Goal: Information Seeking & Learning: Learn about a topic

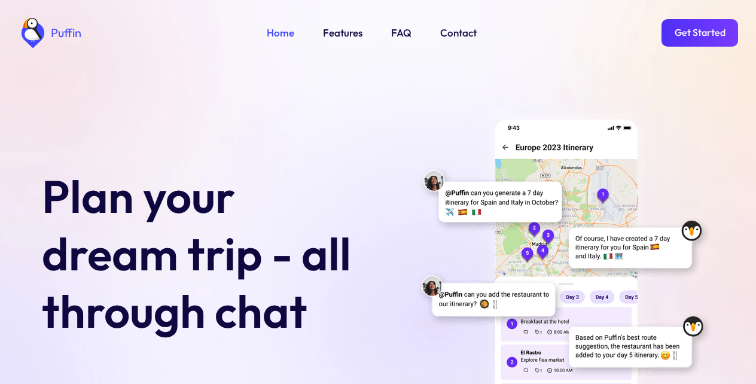
click at [340, 32] on link "Features" at bounding box center [342, 33] width 39 height 16
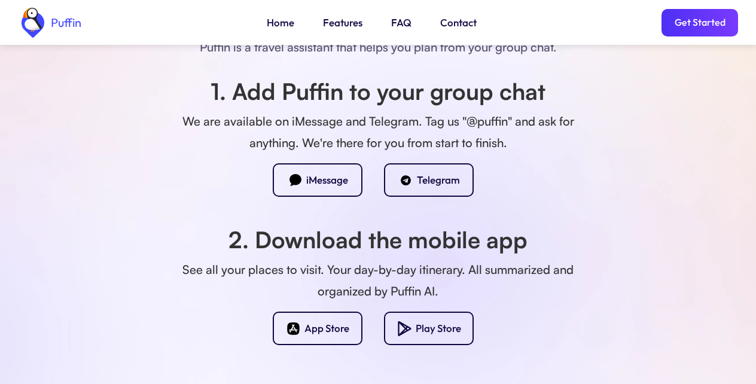
scroll to position [840, 0]
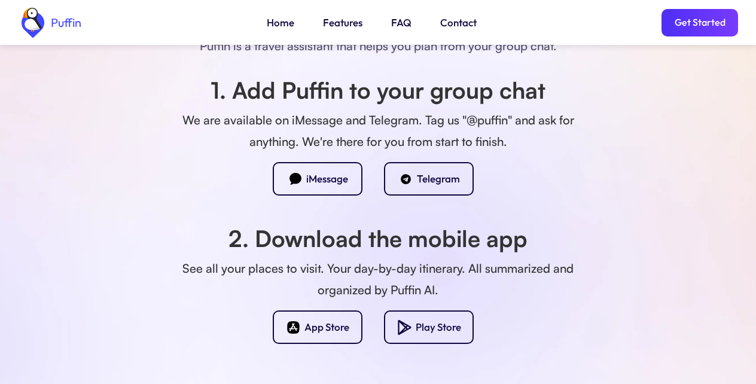
click at [424, 177] on div "Telegram" at bounding box center [438, 178] width 43 height 13
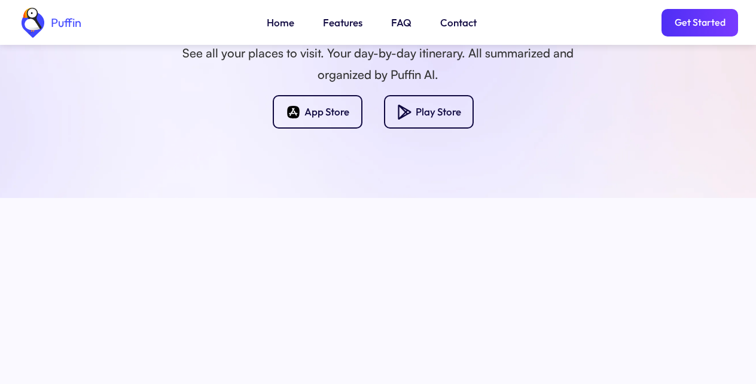
scroll to position [1271, 0]
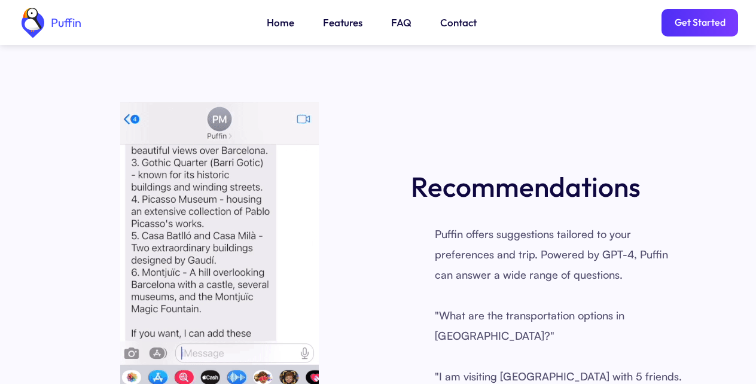
click at [396, 23] on link "FAQ" at bounding box center [401, 23] width 20 height 16
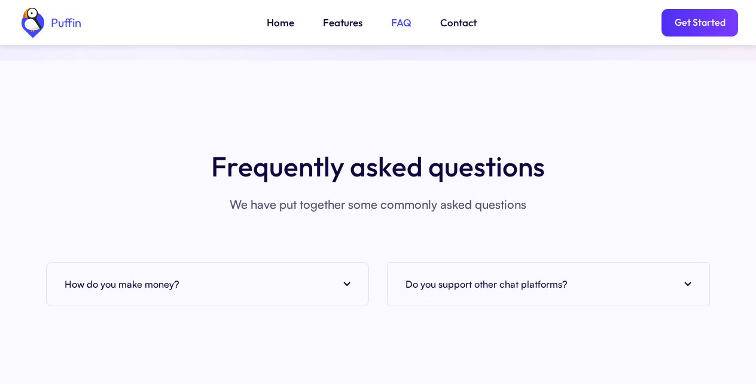
scroll to position [4362, 0]
click at [340, 274] on div "How do you make money?" at bounding box center [208, 283] width 286 height 18
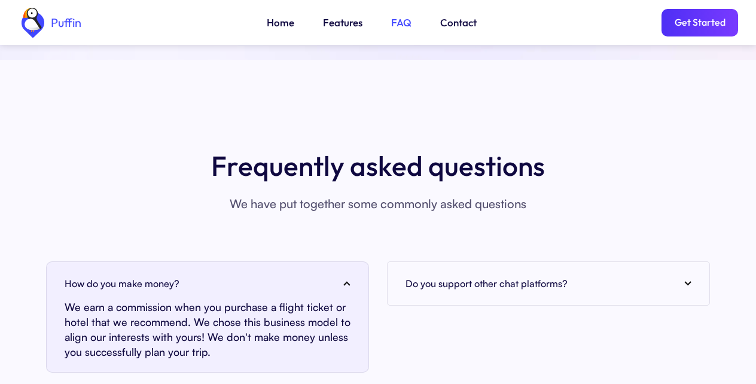
click at [696, 23] on link "Get Started" at bounding box center [699, 23] width 77 height 28
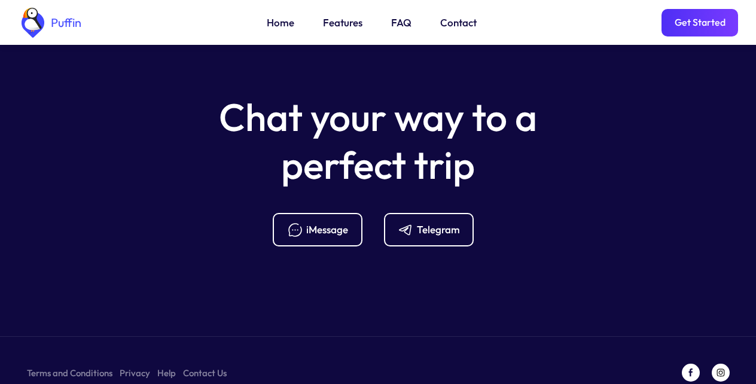
scroll to position [4806, 0]
click at [279, 23] on link "Home" at bounding box center [281, 23] width 28 height 16
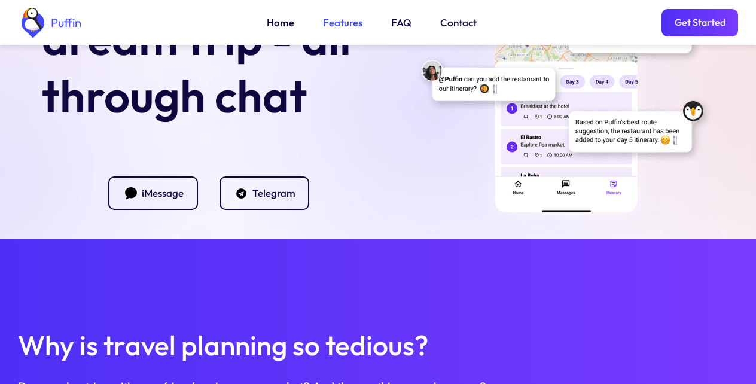
scroll to position [431, 0]
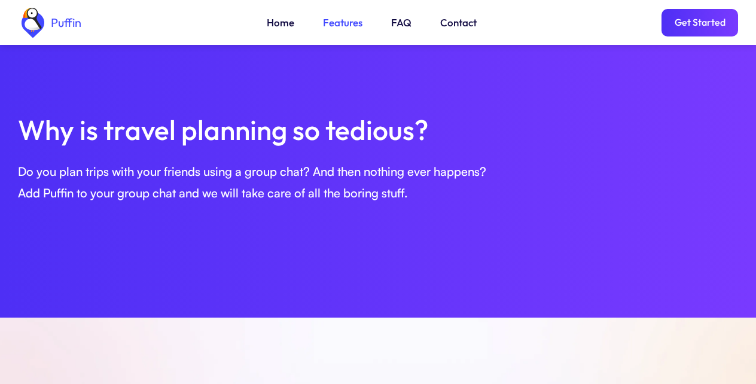
click at [447, 23] on link "Contact" at bounding box center [458, 23] width 36 height 16
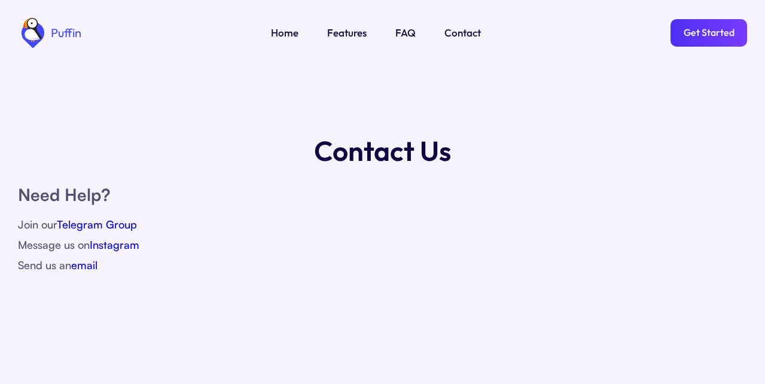
click at [99, 224] on link "Telegram Group" at bounding box center [97, 224] width 80 height 13
